Goal: Navigation & Orientation: Find specific page/section

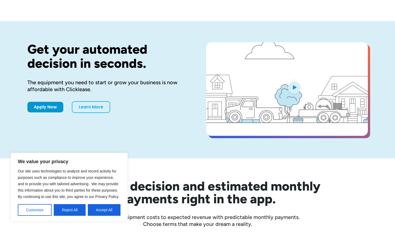
scroll to position [11, 0]
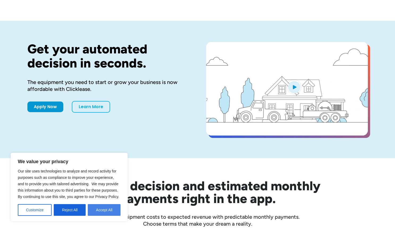
click at [110, 211] on button "Accept All" at bounding box center [104, 211] width 33 height 12
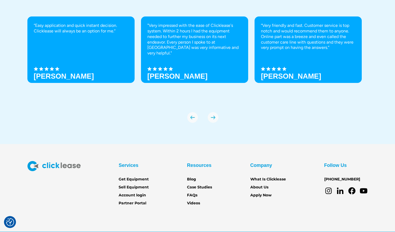
scroll to position [1841, 0]
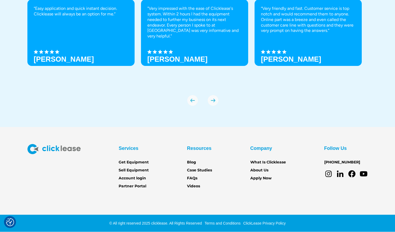
click at [232, 202] on section "Services Get Equipment Sell Equipment Account login Partner Portal Resources Bl…" at bounding box center [197, 179] width 395 height 105
click at [277, 163] on link "What Is Clicklease" at bounding box center [269, 163] width 36 height 6
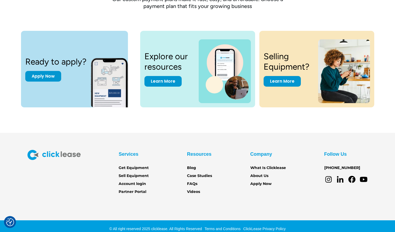
scroll to position [710, 0]
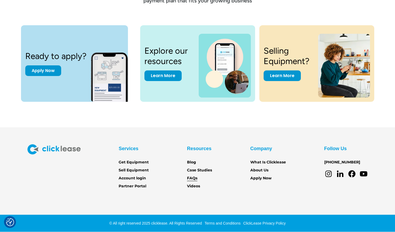
click at [193, 177] on link "FAQs" at bounding box center [192, 179] width 10 height 6
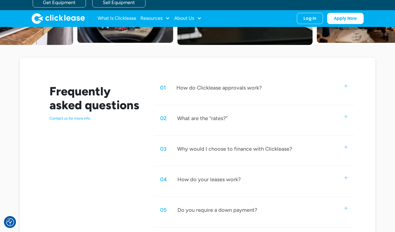
scroll to position [214, 0]
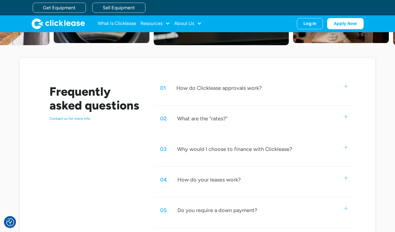
click at [347, 87] on img at bounding box center [346, 86] width 3 height 3
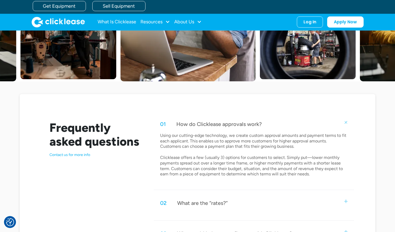
scroll to position [175, 0]
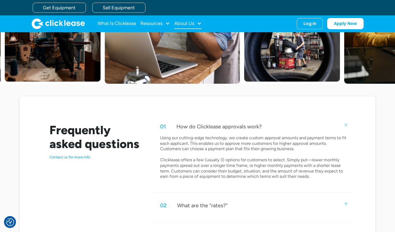
click at [199, 23] on div at bounding box center [199, 23] width 5 height 5
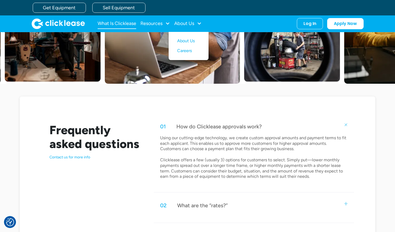
click at [122, 23] on link "What Is Clicklease" at bounding box center [117, 23] width 39 height 11
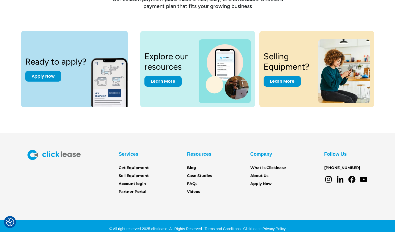
scroll to position [710, 0]
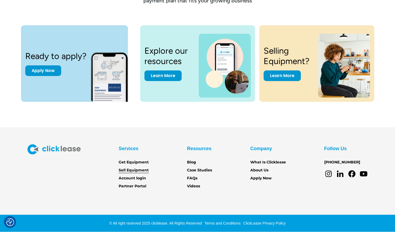
click at [136, 168] on link "Sell Equipment" at bounding box center [134, 171] width 30 height 6
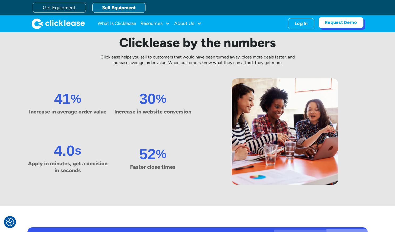
scroll to position [224, 0]
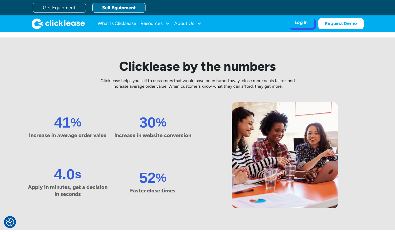
click at [299, 22] on div "Log In" at bounding box center [301, 22] width 13 height 5
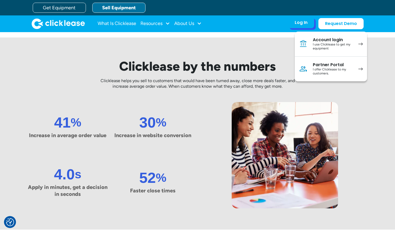
click at [338, 49] on div "I use Clicklease to get my equipment" at bounding box center [333, 47] width 40 height 8
